Goal: Navigation & Orientation: Find specific page/section

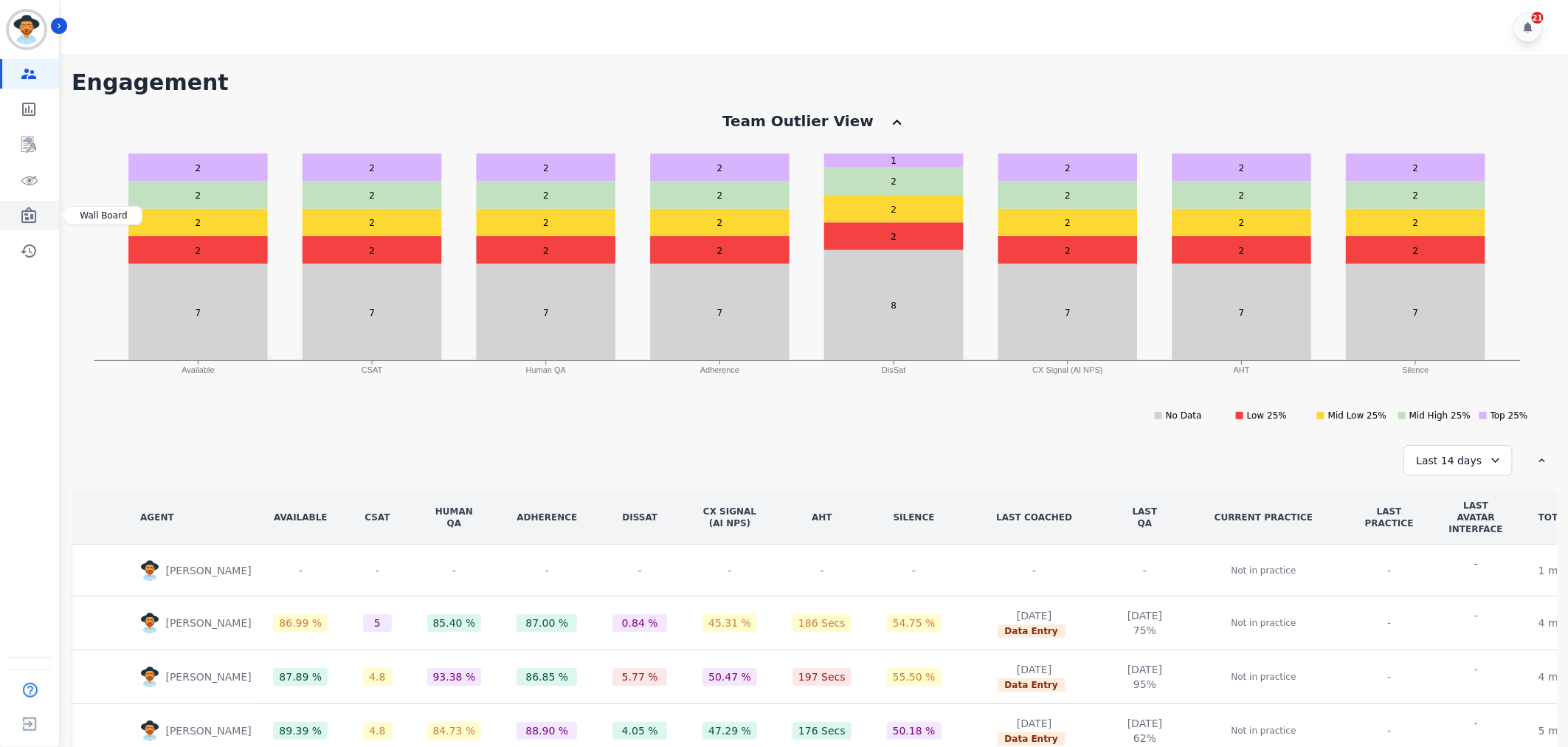
click at [45, 218] on link "Sidebar" at bounding box center [30, 216] width 56 height 30
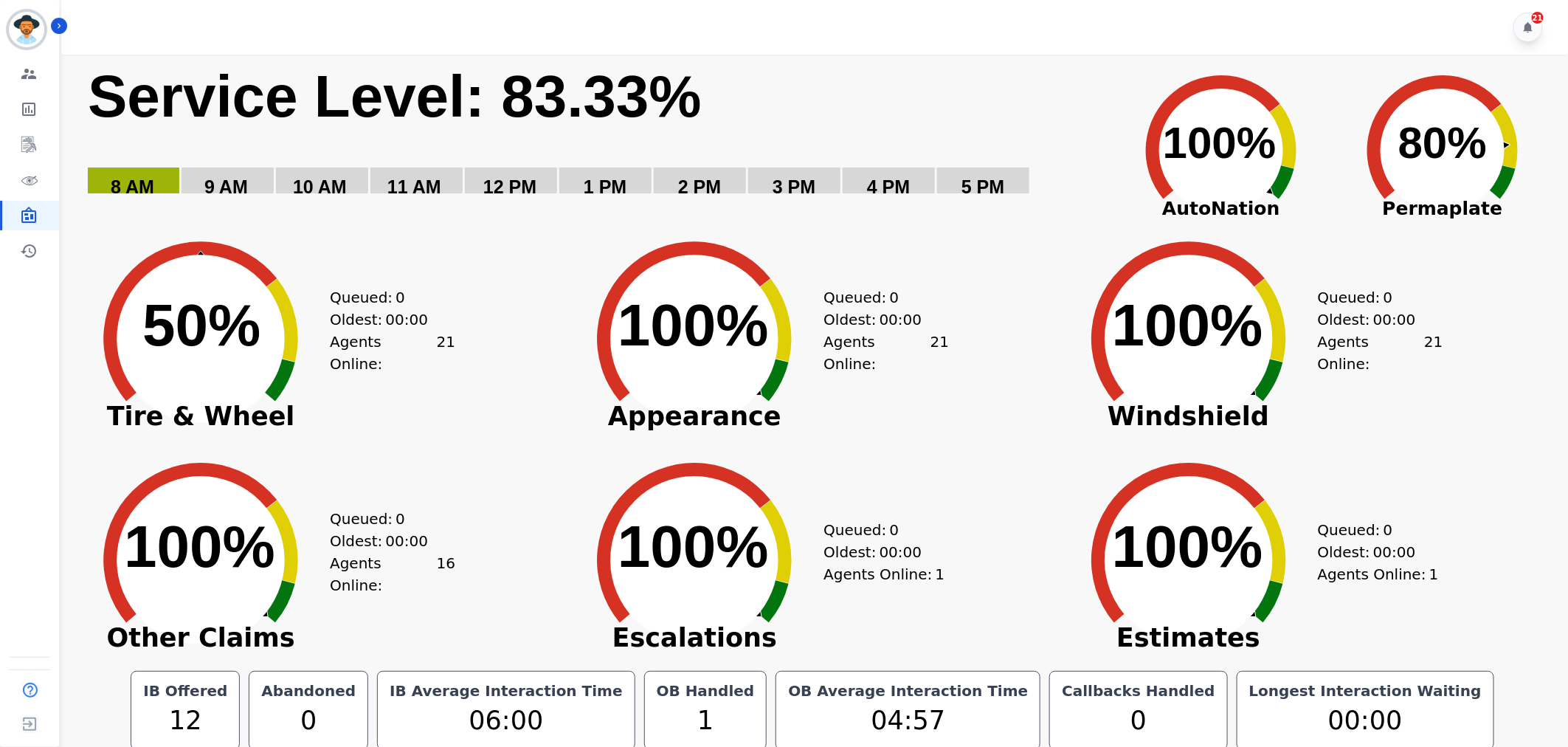
drag, startPoint x: 1020, startPoint y: 68, endPoint x: 955, endPoint y: 56, distance: 66.1
click at [1020, 68] on rect "Service Level: 0%" at bounding box center [596, 139] width 1021 height 158
